Goal: Register for event/course

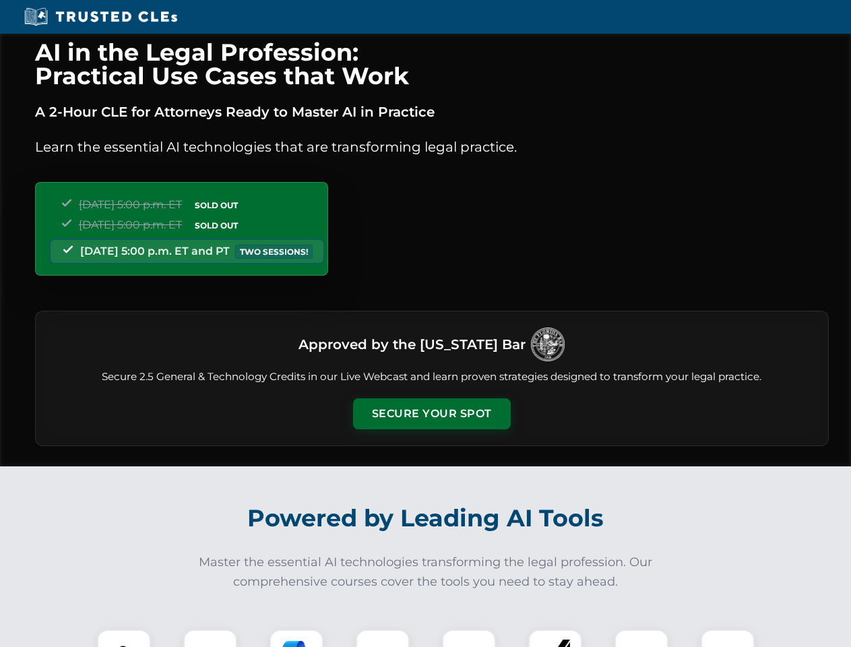
click at [431, 414] on button "Secure Your Spot" at bounding box center [432, 413] width 158 height 31
click at [124, 638] on img at bounding box center [123, 656] width 39 height 39
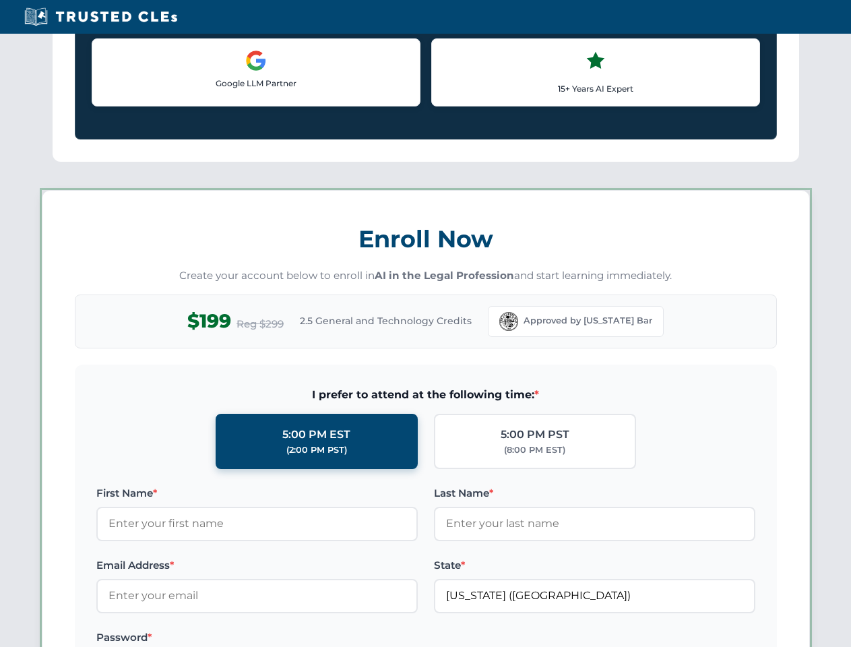
click at [296, 638] on label "Password *" at bounding box center [256, 637] width 321 height 16
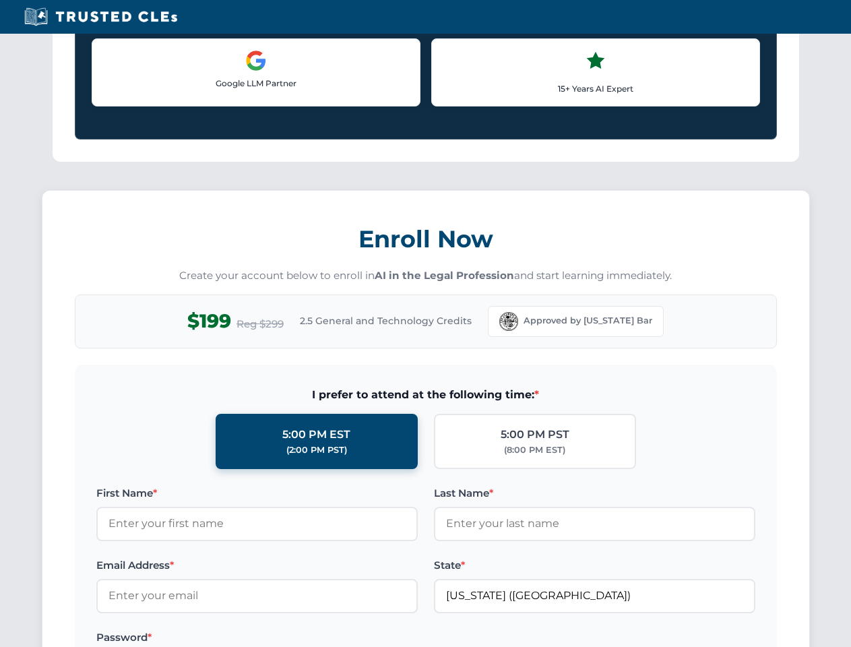
scroll to position [1322, 0]
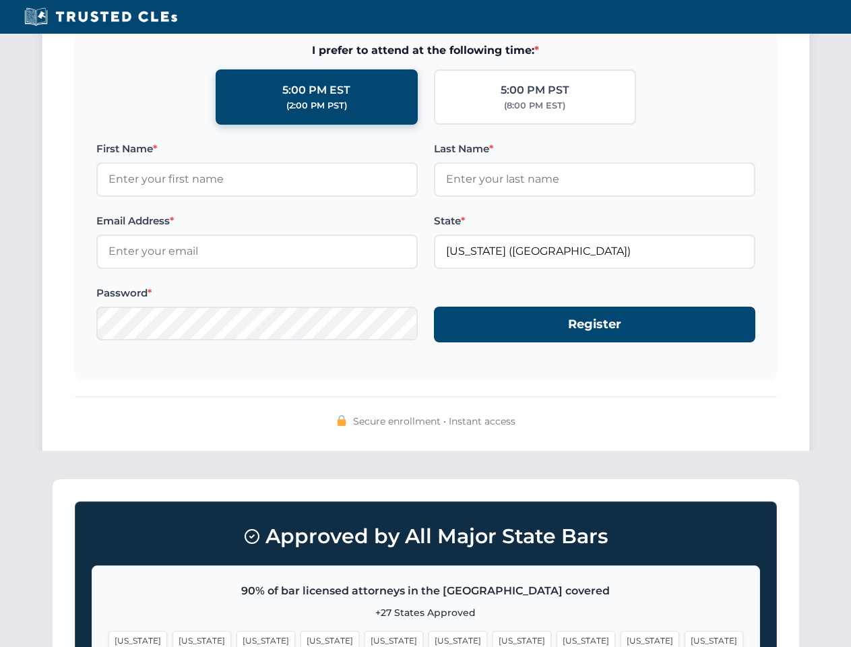
click at [620, 638] on span "[US_STATE]" at bounding box center [649, 640] width 59 height 20
